Goal: Task Accomplishment & Management: Use online tool/utility

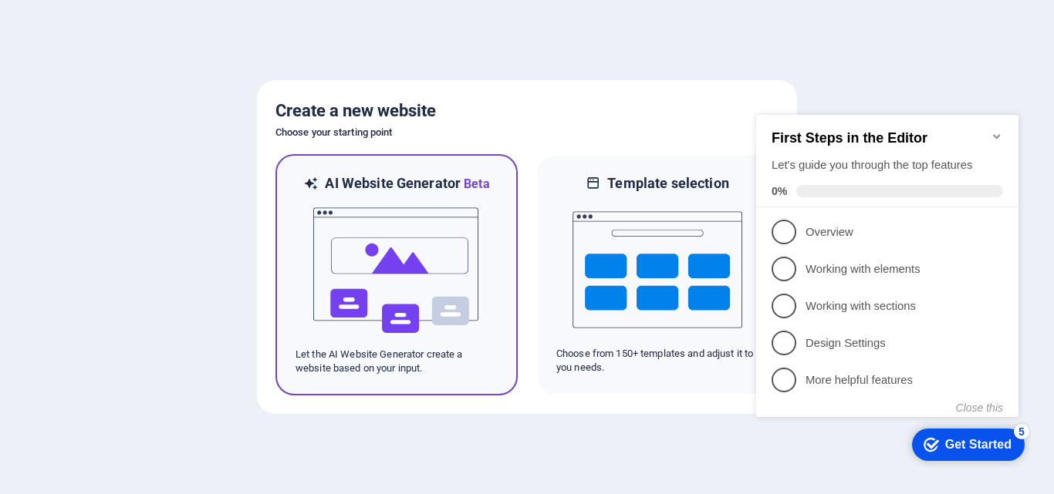
click at [411, 292] on img at bounding box center [397, 271] width 170 height 154
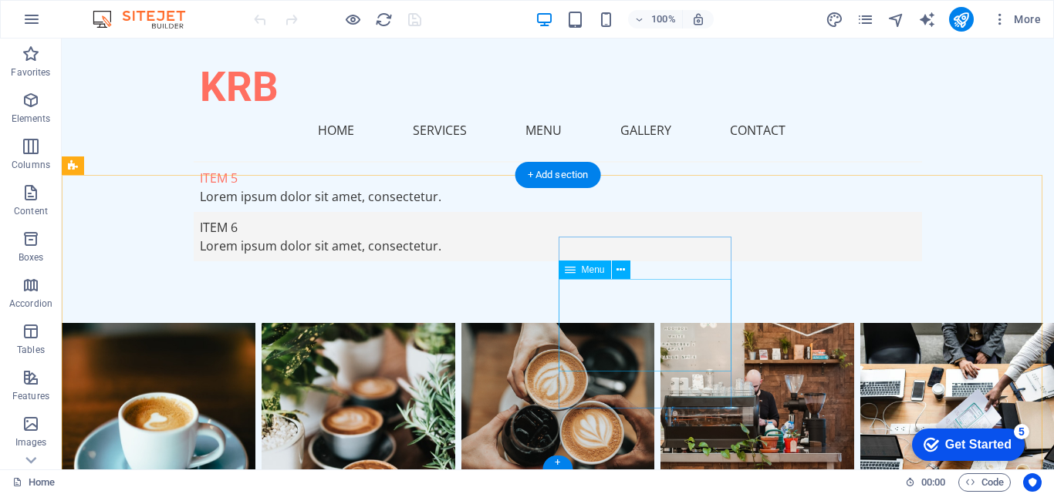
scroll to position [2462, 0]
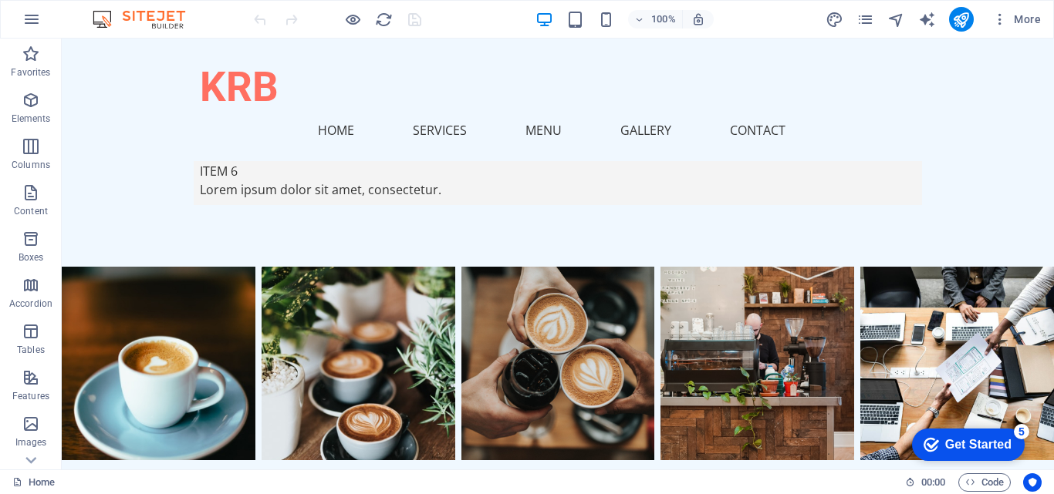
click at [952, 450] on div "Get Started" at bounding box center [978, 445] width 66 height 14
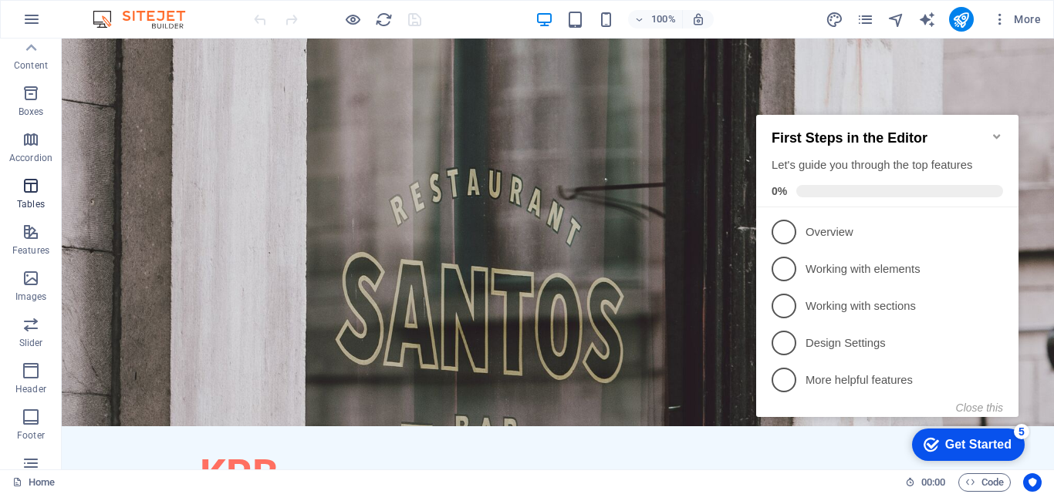
scroll to position [0, 0]
click at [1031, 20] on span "More" at bounding box center [1016, 19] width 49 height 15
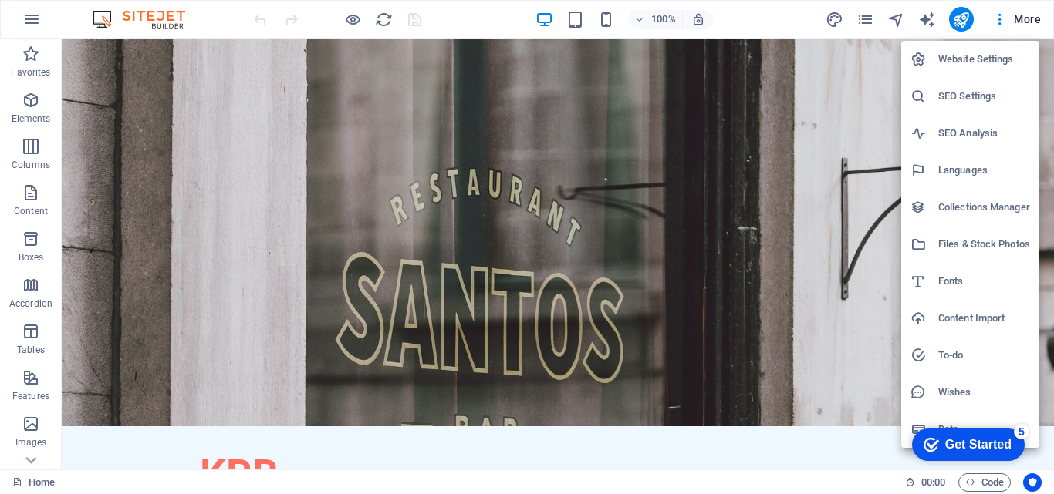
click at [1022, 24] on div at bounding box center [527, 247] width 1054 height 494
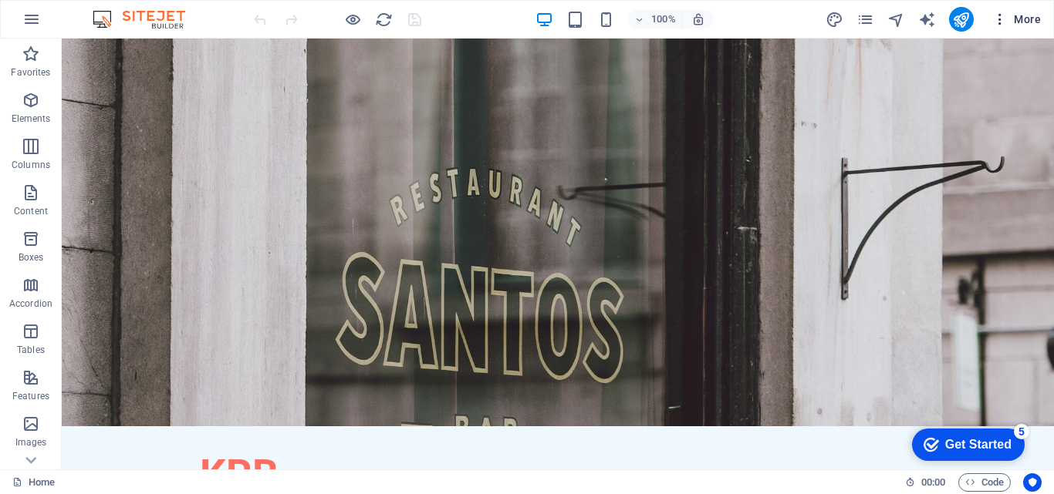
click at [1000, 23] on icon "button" at bounding box center [999, 19] width 15 height 15
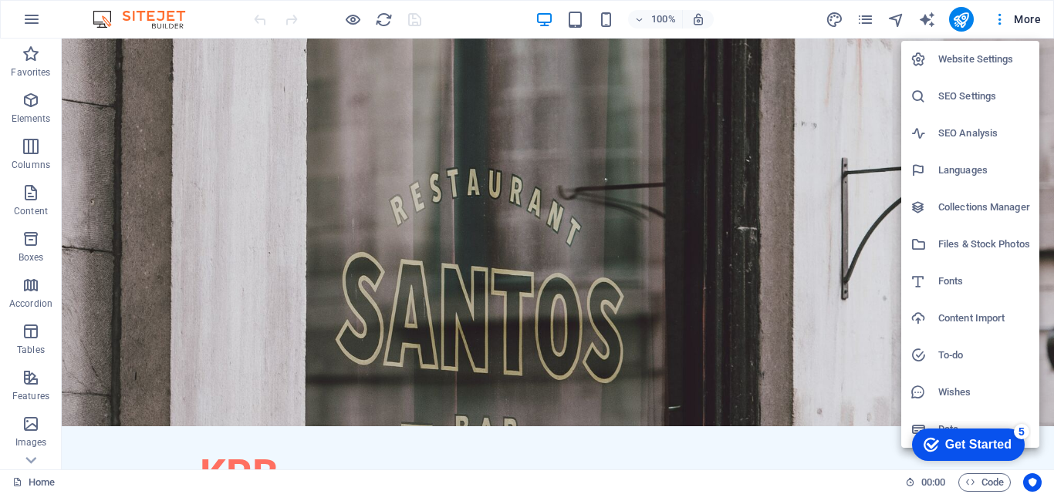
click at [1000, 22] on div at bounding box center [527, 247] width 1054 height 494
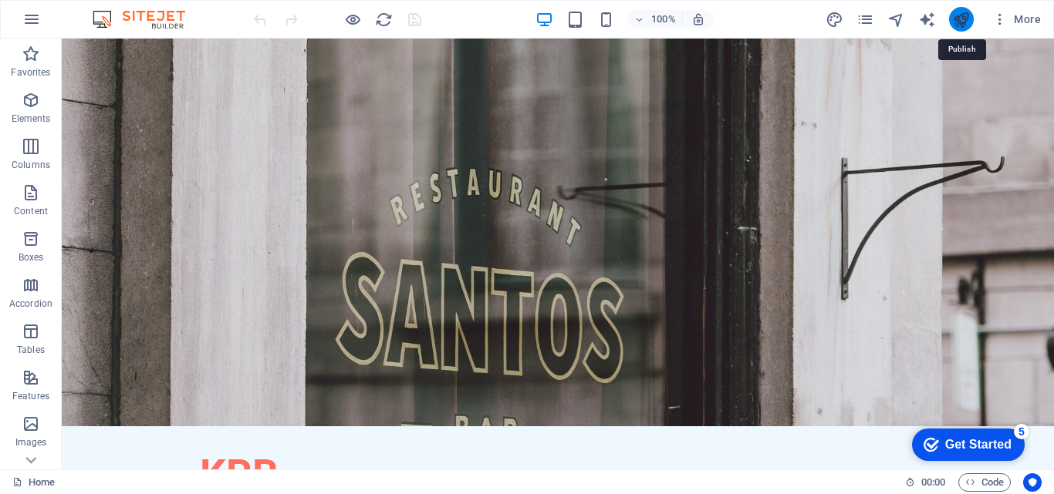
click at [967, 17] on icon "publish" at bounding box center [961, 20] width 18 height 18
